Goal: Task Accomplishment & Management: Use online tool/utility

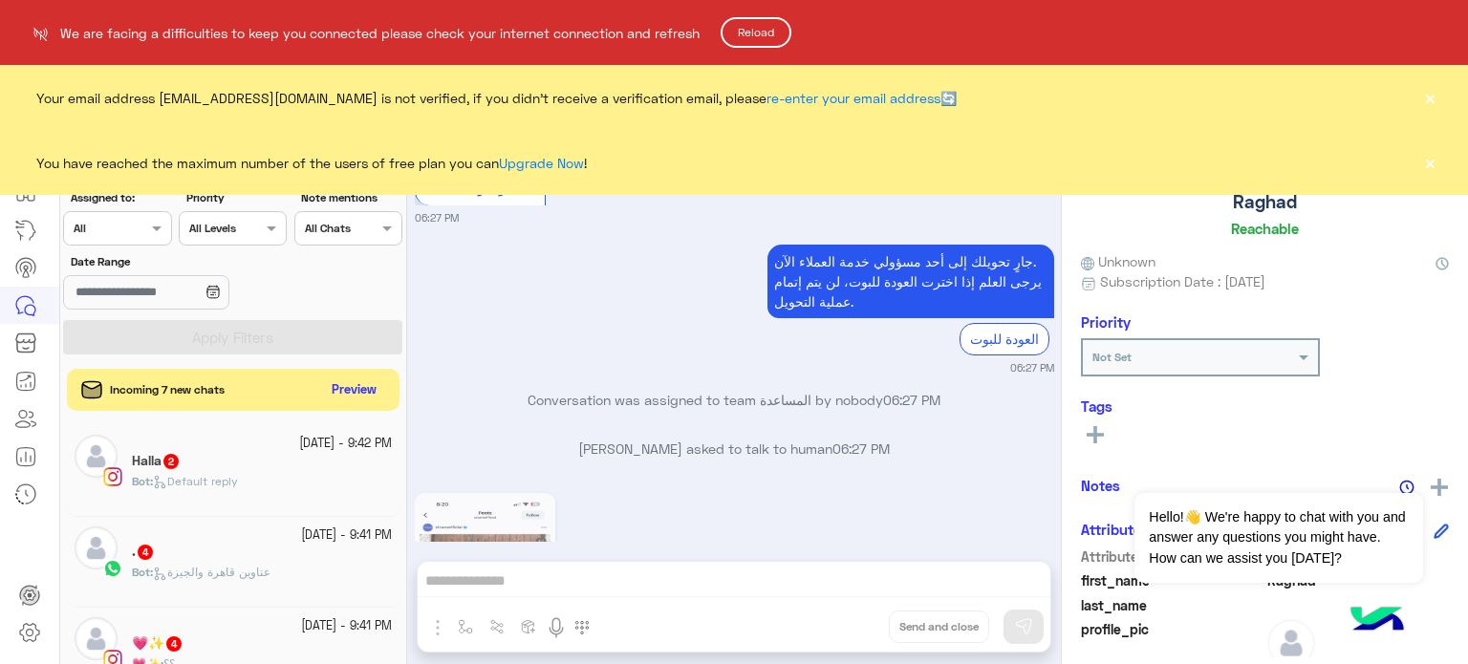
scroll to position [593, 0]
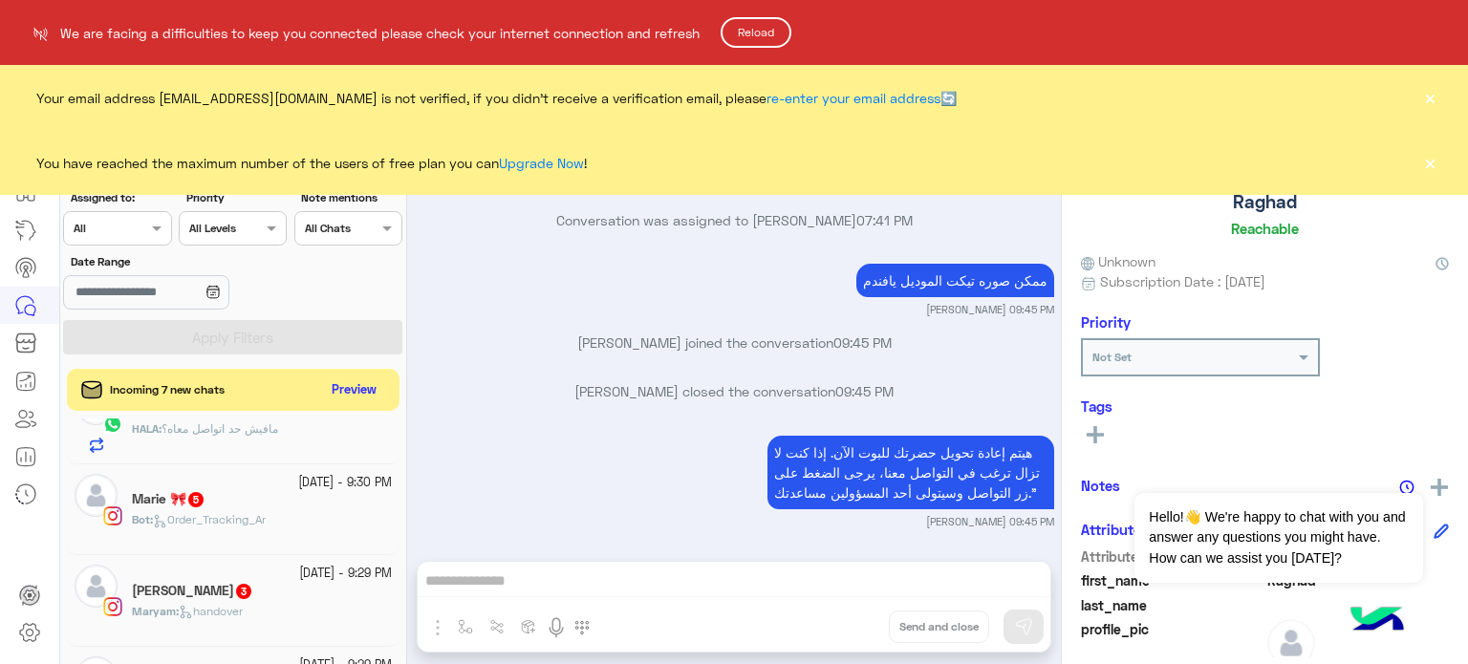
click at [770, 33] on button "Reload" at bounding box center [756, 32] width 71 height 31
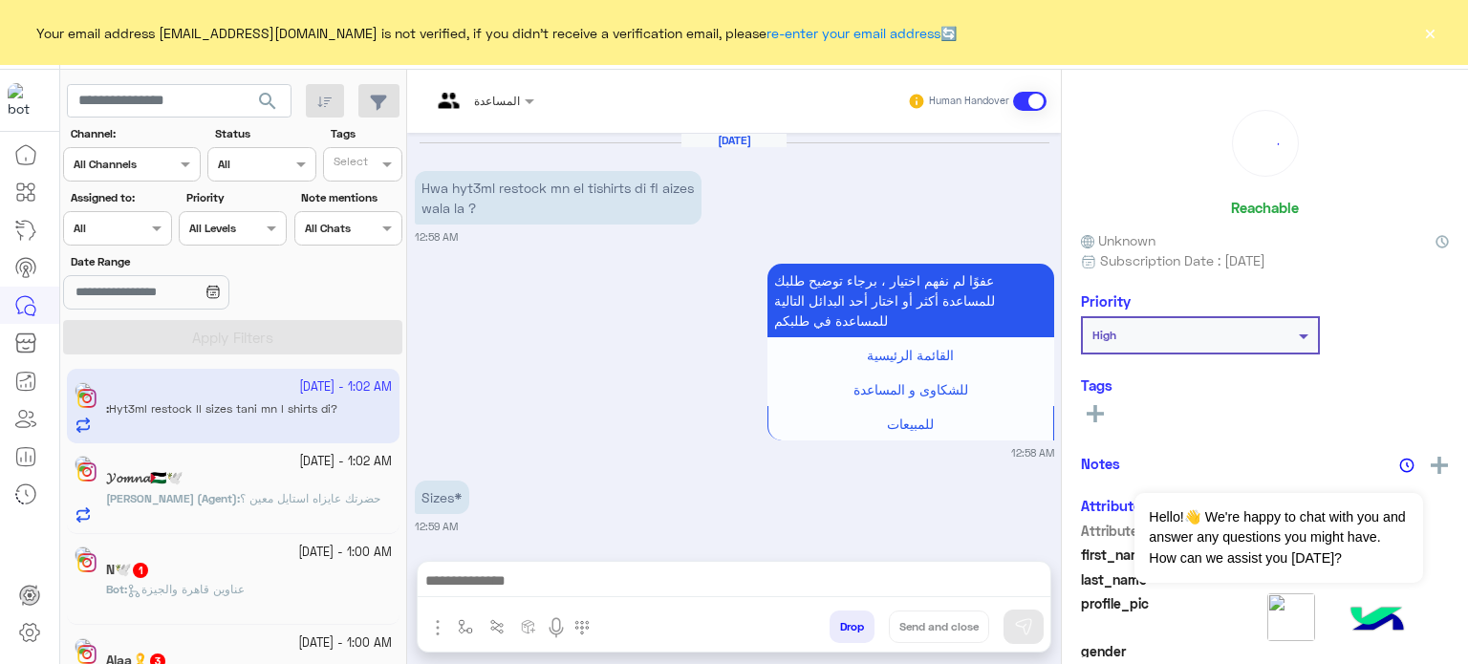
scroll to position [690, 0]
